Goal: Task Accomplishment & Management: Manage account settings

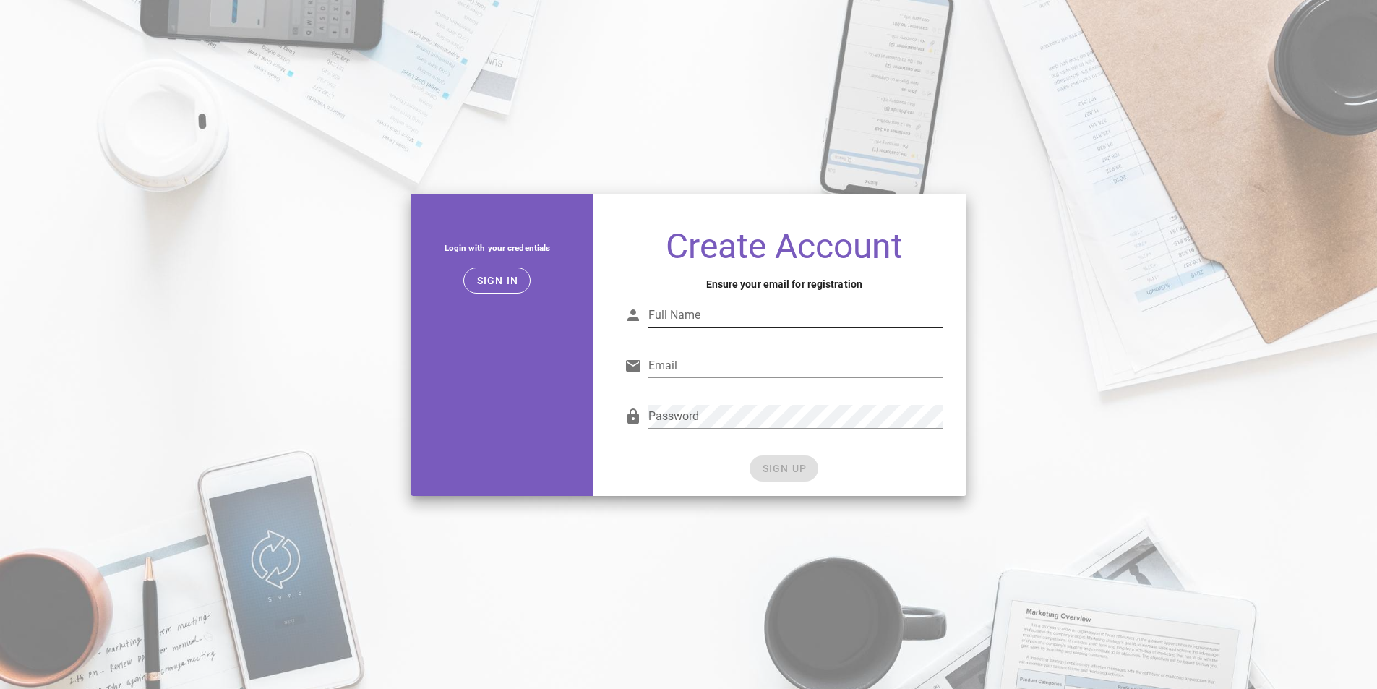
click at [662, 324] on div "Full Name" at bounding box center [795, 323] width 295 height 39
click at [681, 317] on input "Full Name" at bounding box center [795, 315] width 295 height 23
click at [772, 321] on input "Full Name" at bounding box center [795, 315] width 295 height 23
click at [710, 320] on input "Full Name" at bounding box center [795, 315] width 295 height 23
type input "Rogelio Parra"
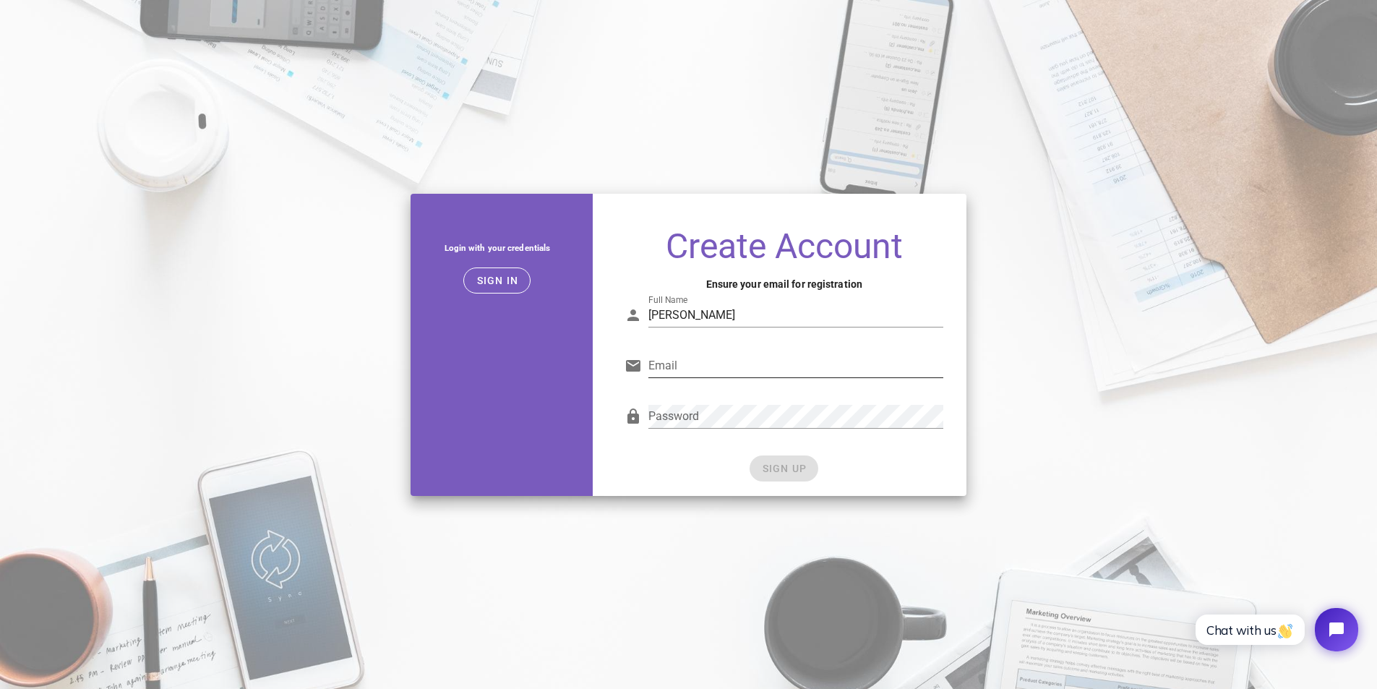
click at [662, 380] on div "Email" at bounding box center [795, 373] width 295 height 39
click at [666, 370] on input "Email" at bounding box center [795, 365] width 295 height 23
type input "[PERSON_NAME][EMAIL_ADDRESS][DOMAIN_NAME]"
click at [721, 443] on div "Password" at bounding box center [784, 422] width 336 height 59
click at [767, 465] on span "SIGN UP" at bounding box center [784, 469] width 46 height 12
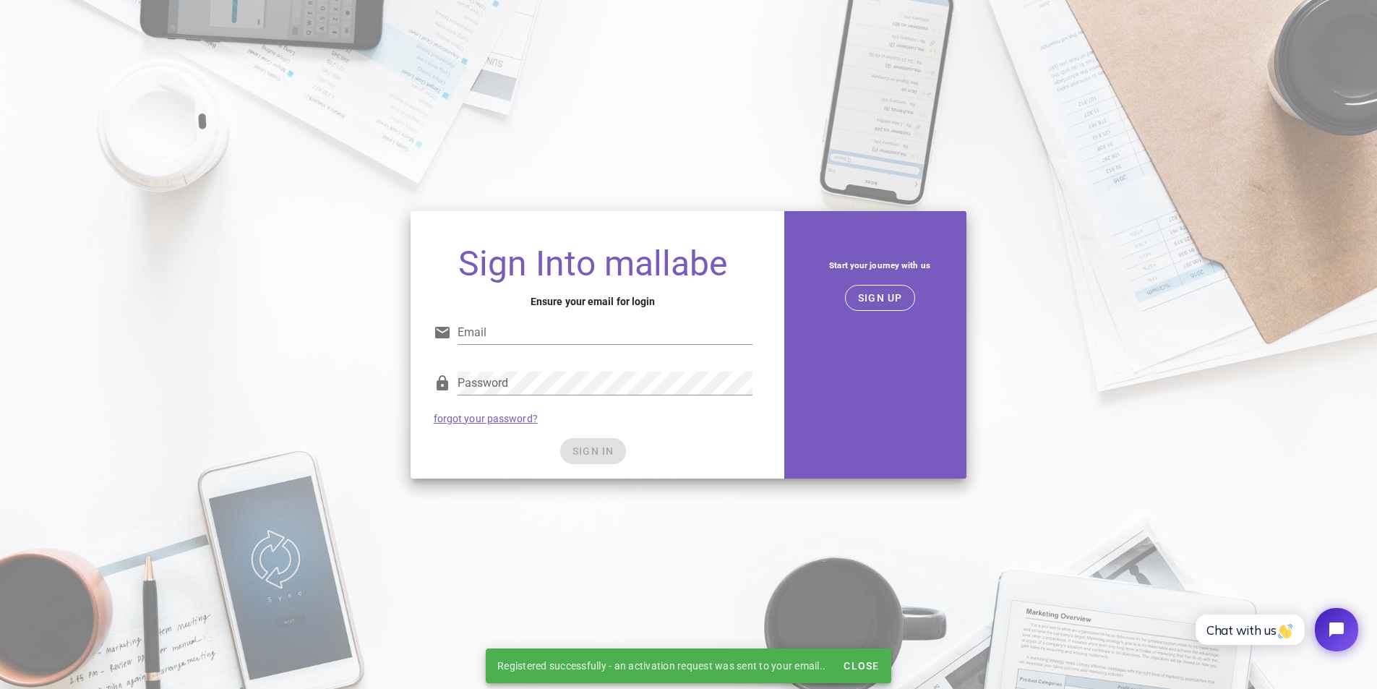
type input "[PERSON_NAME][EMAIL_ADDRESS][DOMAIN_NAME]"
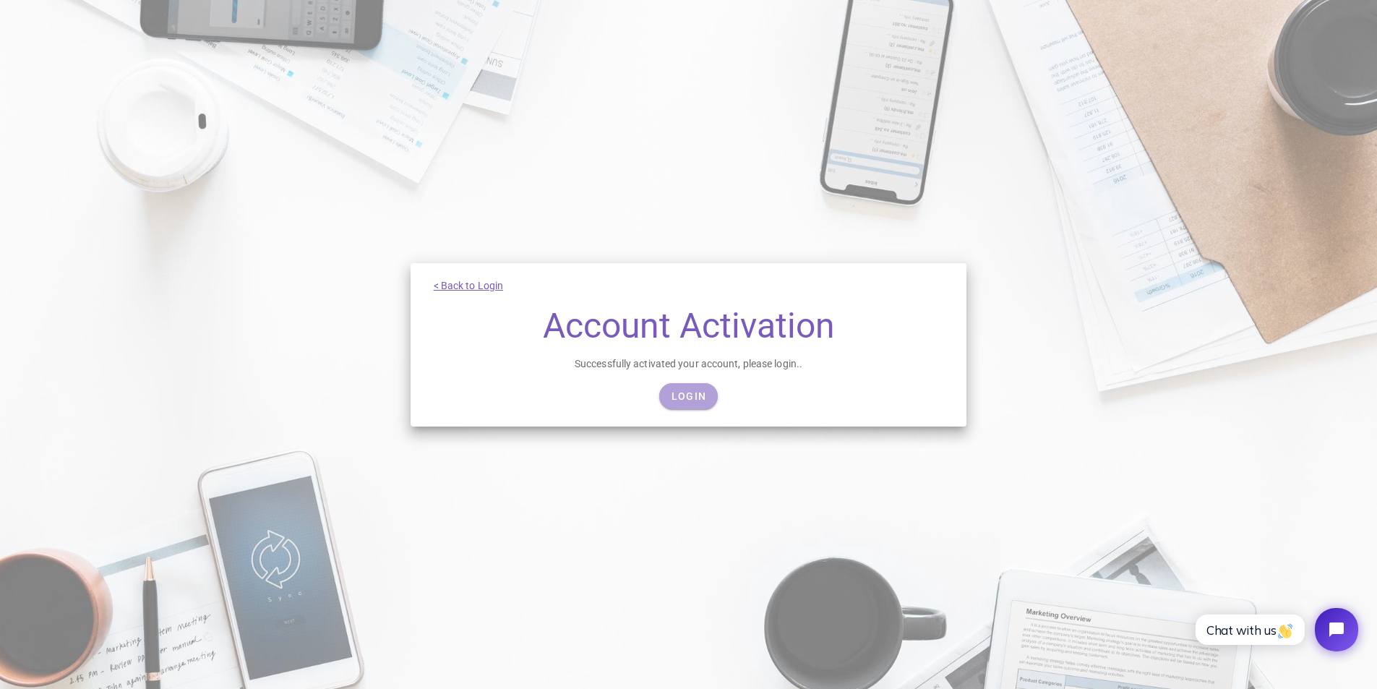
click at [689, 400] on span "Login" at bounding box center [688, 396] width 35 height 12
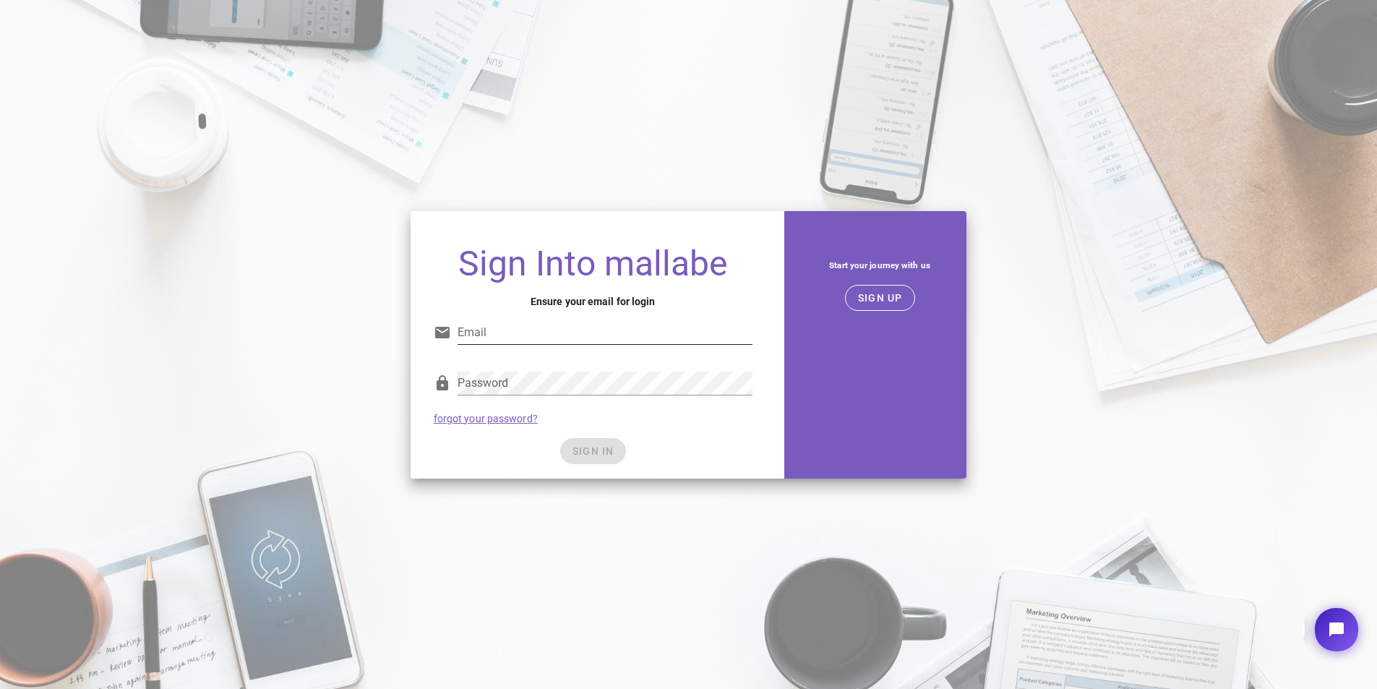
type input "[PERSON_NAME][EMAIL_ADDRESS][DOMAIN_NAME]"
click at [583, 331] on input "[PERSON_NAME][EMAIL_ADDRESS][DOMAIN_NAME]" at bounding box center [605, 332] width 295 height 23
click at [491, 400] on div at bounding box center [605, 405] width 295 height 10
click at [569, 446] on button "SIGN IN" at bounding box center [593, 451] width 66 height 26
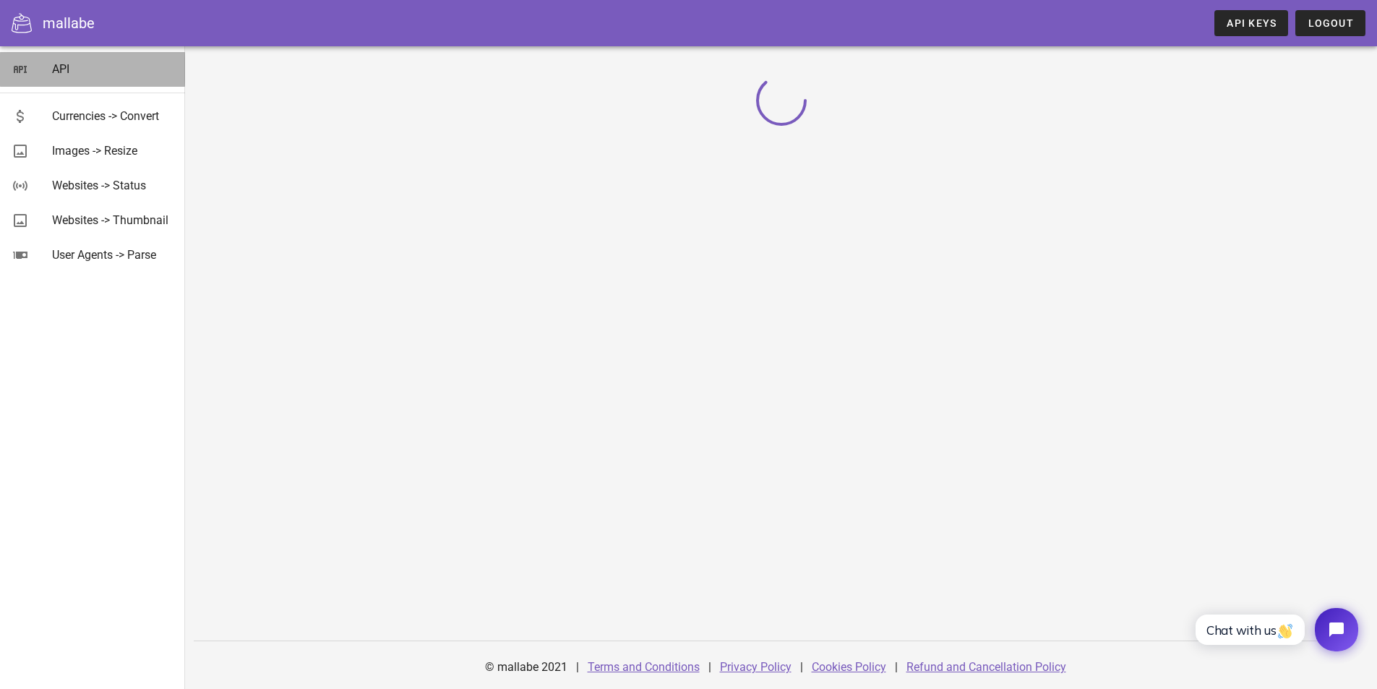
click at [67, 76] on div "API" at bounding box center [112, 69] width 121 height 14
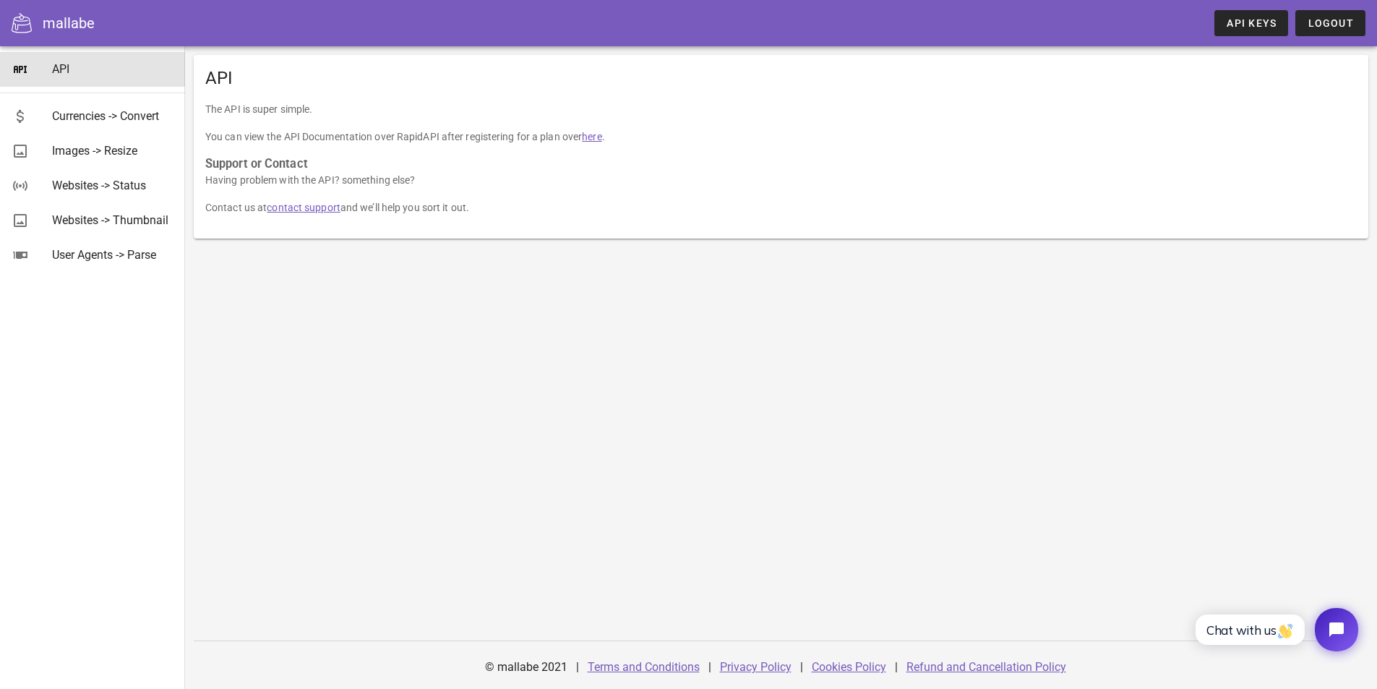
click at [596, 138] on link "here" at bounding box center [592, 137] width 20 height 12
click at [69, 119] on div "Currencies -> Convert" at bounding box center [112, 116] width 121 height 14
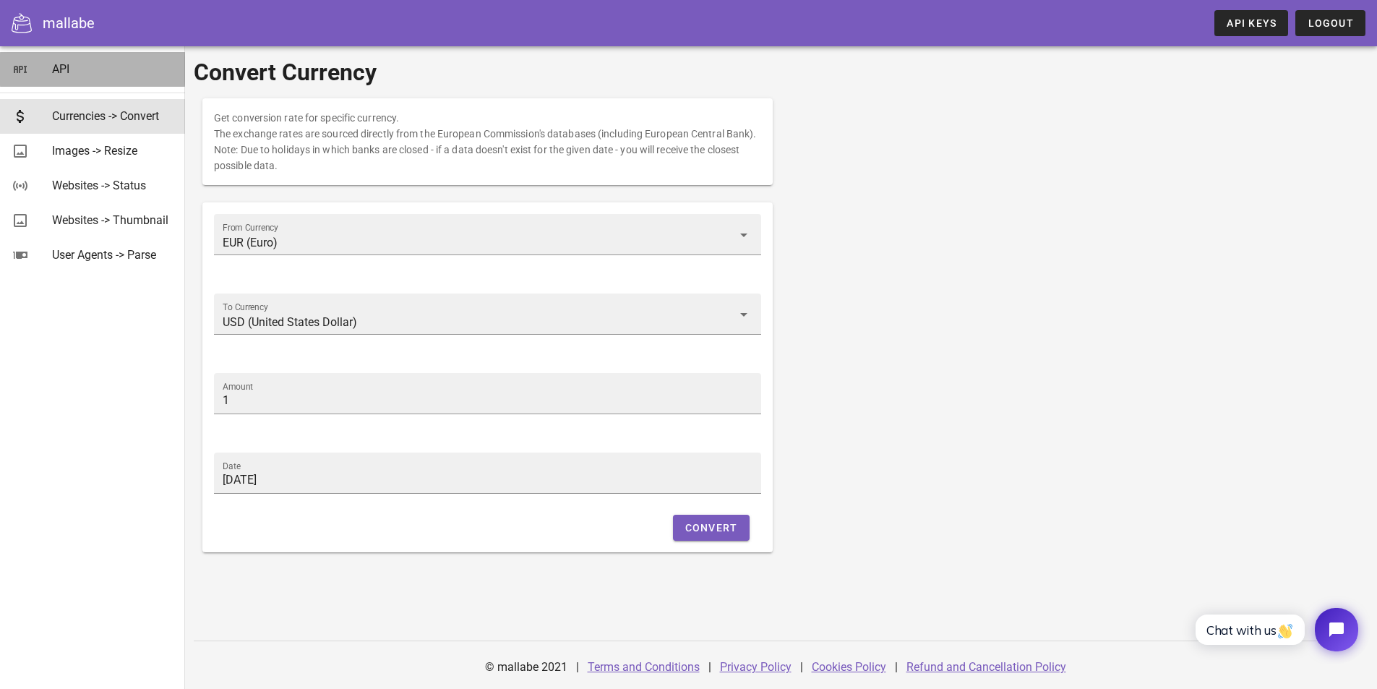
click at [113, 75] on div "API" at bounding box center [112, 69] width 121 height 14
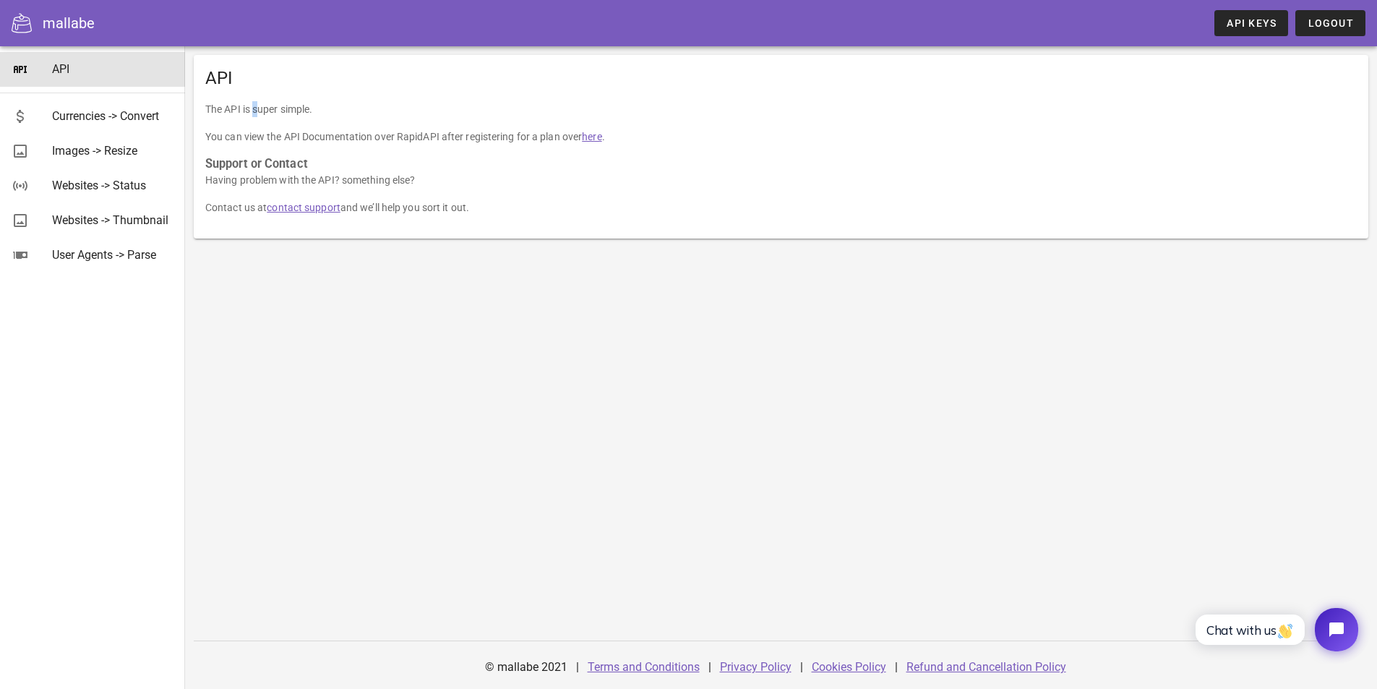
click at [258, 113] on p "The API is super simple." at bounding box center [780, 109] width 1151 height 16
click at [259, 113] on p "The API is super simple." at bounding box center [780, 109] width 1151 height 16
click at [503, 146] on div "The API is super simple. You can view the API Documentation over RapidAPI after…" at bounding box center [781, 169] width 1174 height 137
click at [504, 134] on p "You can view the API Documentation over RapidAPI after registering for a plan o…" at bounding box center [780, 137] width 1151 height 16
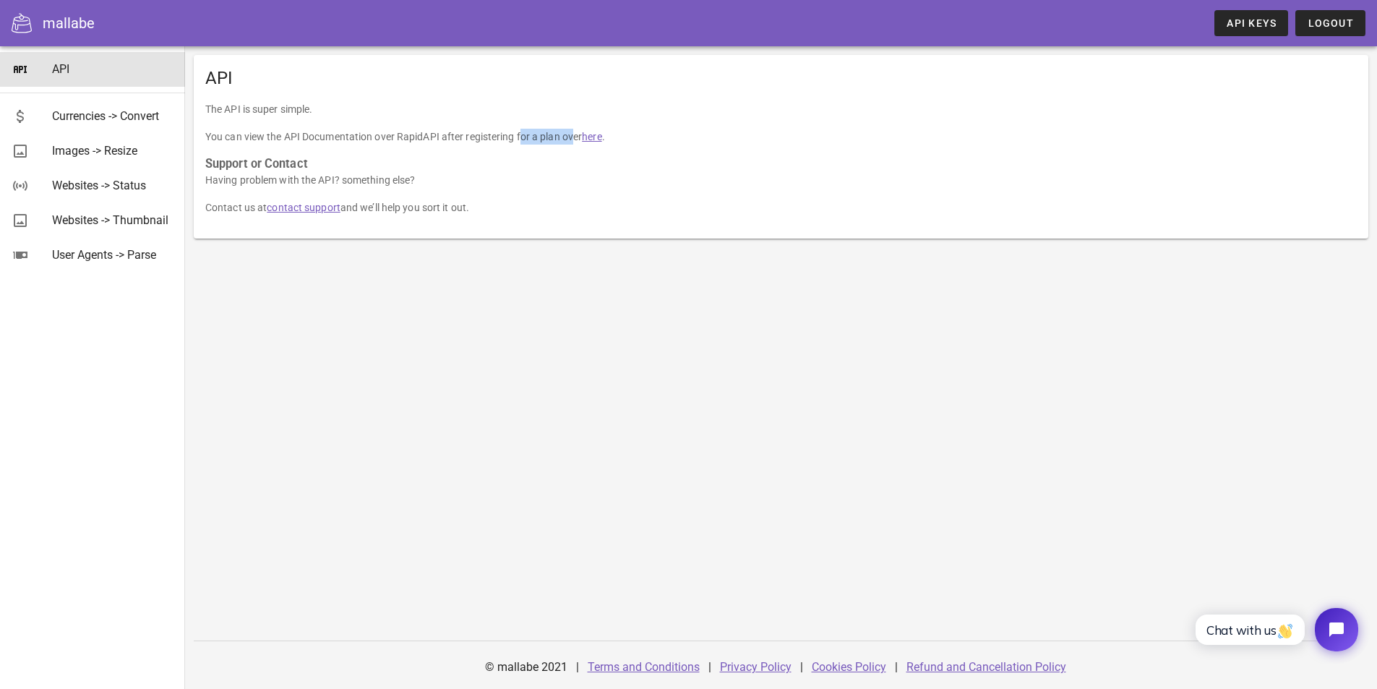
click at [504, 134] on p "You can view the API Documentation over RapidAPI after registering for a plan o…" at bounding box center [780, 137] width 1151 height 16
click at [391, 150] on div "The API is super simple. You can view the API Documentation over RapidAPI after…" at bounding box center [781, 169] width 1174 height 137
click at [1263, 28] on span "API Keys" at bounding box center [1251, 23] width 51 height 12
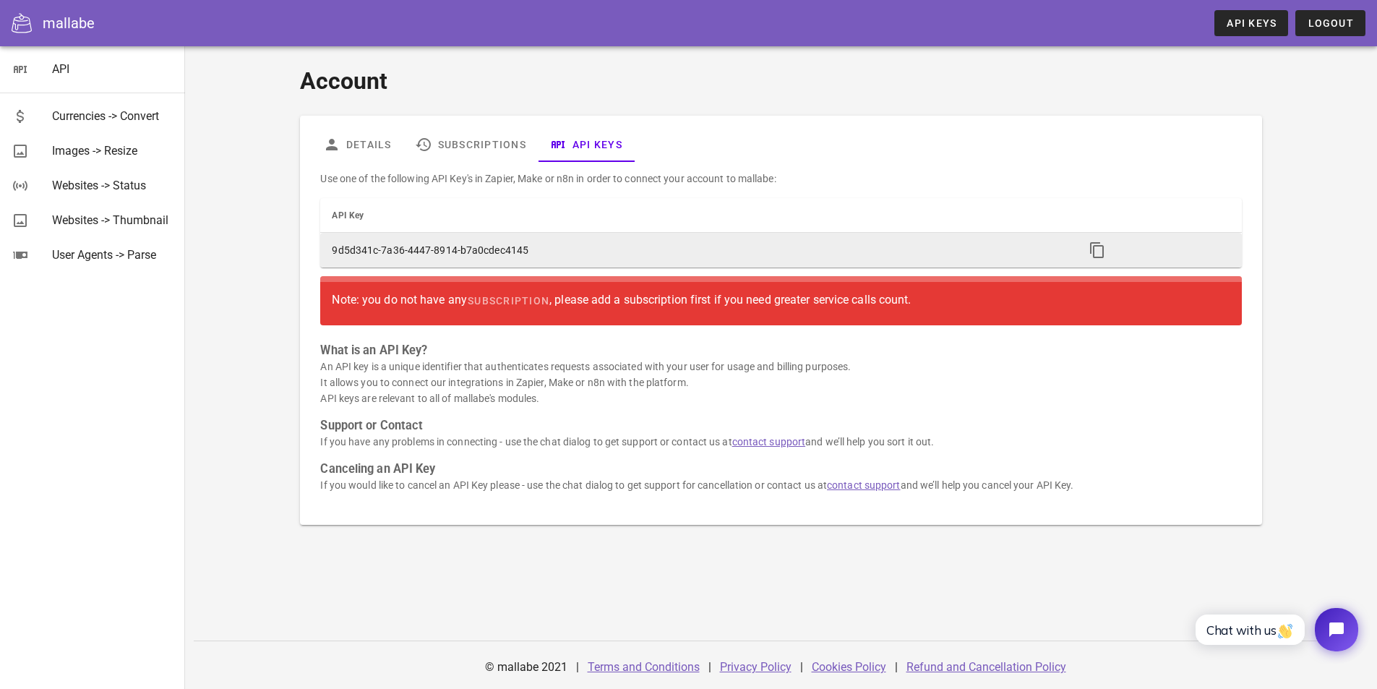
click at [467, 249] on td "9d5d341c-7a36-4447-8914-b7a0cdec4145" at bounding box center [696, 250] width 752 height 35
click at [1086, 248] on span "button" at bounding box center [1097, 249] width 26 height 17
